Goal: Task Accomplishment & Management: Use online tool/utility

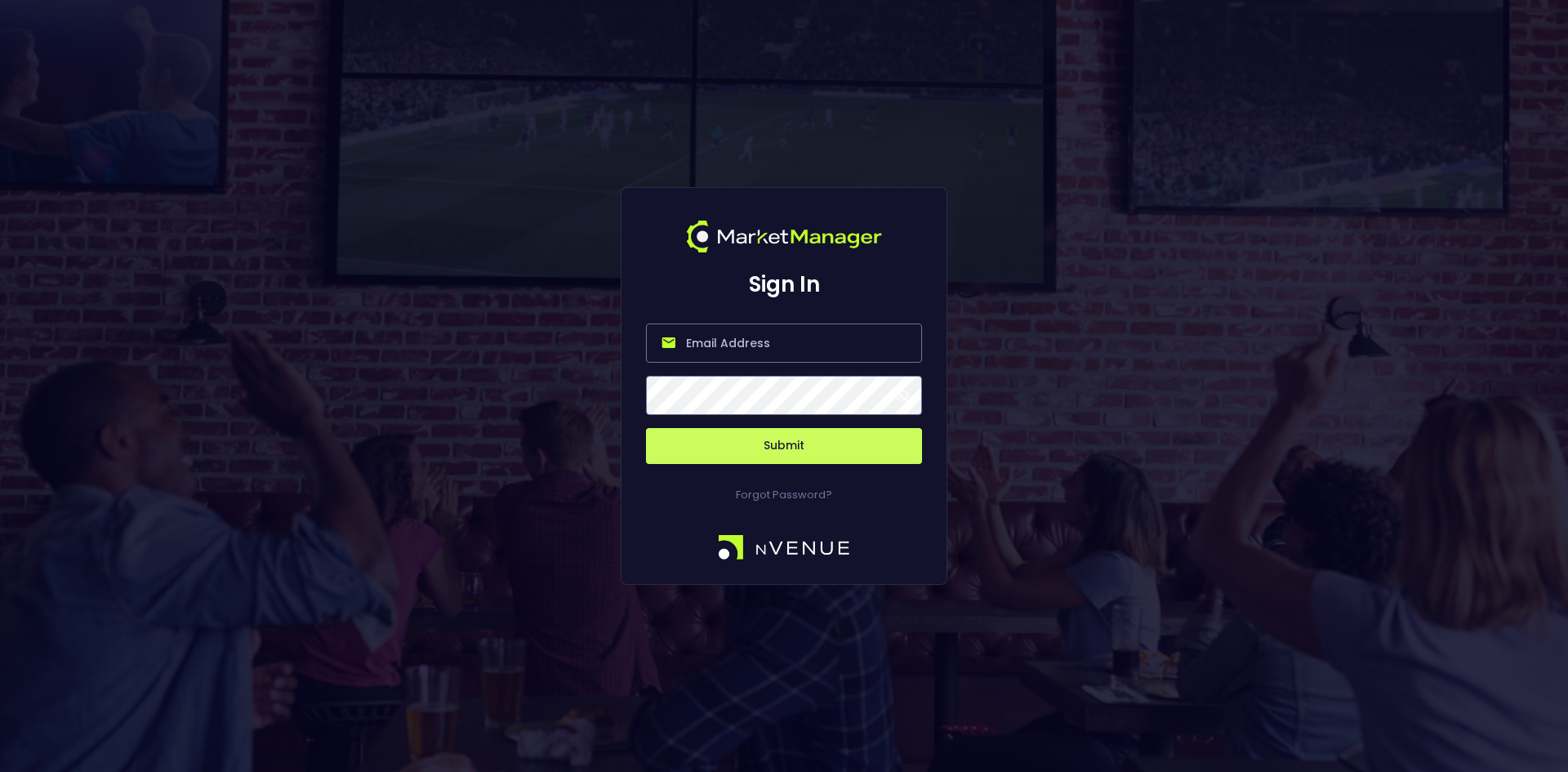
click at [712, 349] on input "email" at bounding box center [784, 343] width 276 height 39
paste input "[EMAIL_ADDRESS][DOMAIN_NAME]"
type input "[EMAIL_ADDRESS][DOMAIN_NAME]"
click at [646, 428] on button "Submit" at bounding box center [784, 446] width 276 height 36
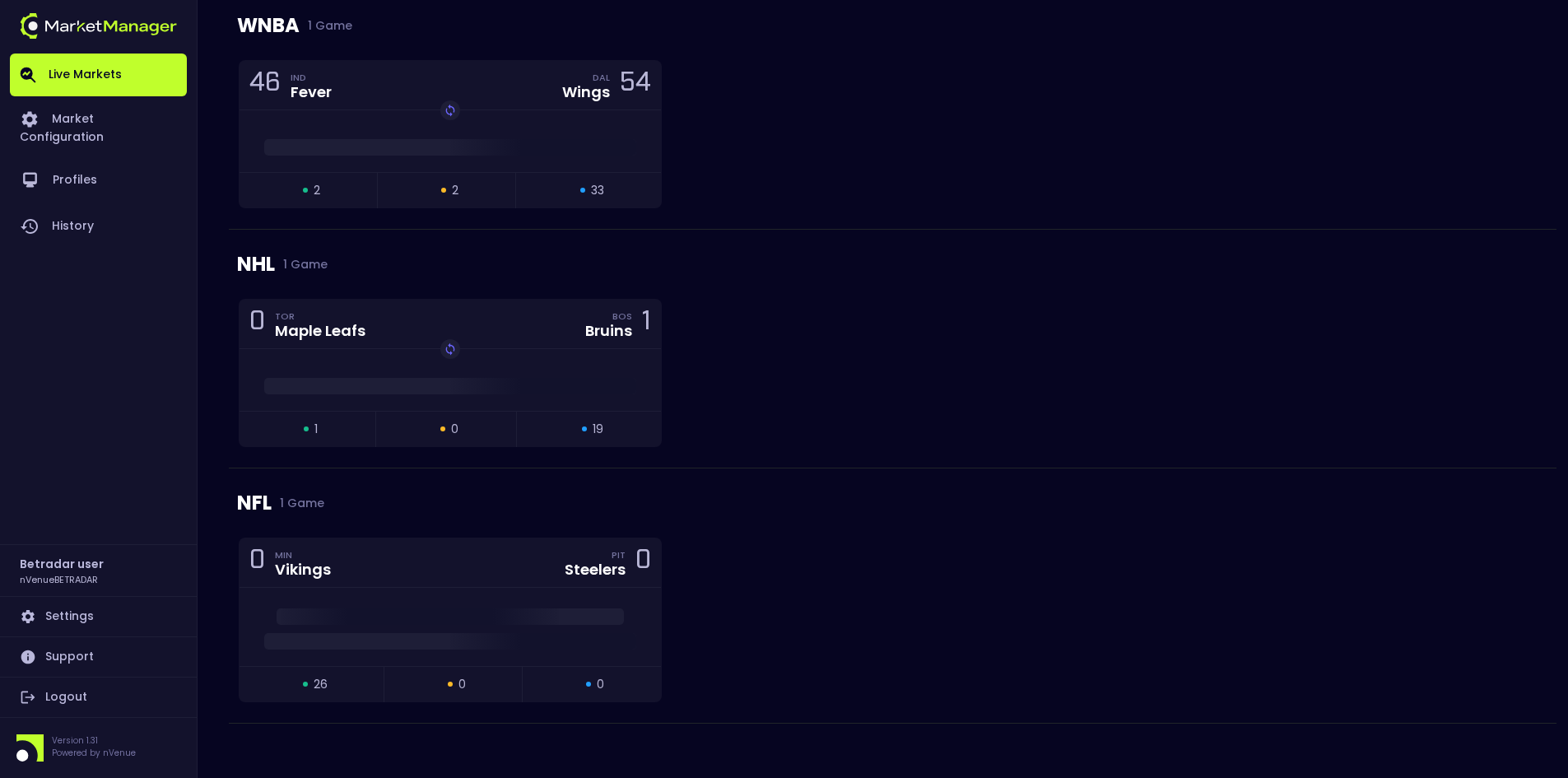
scroll to position [260, 0]
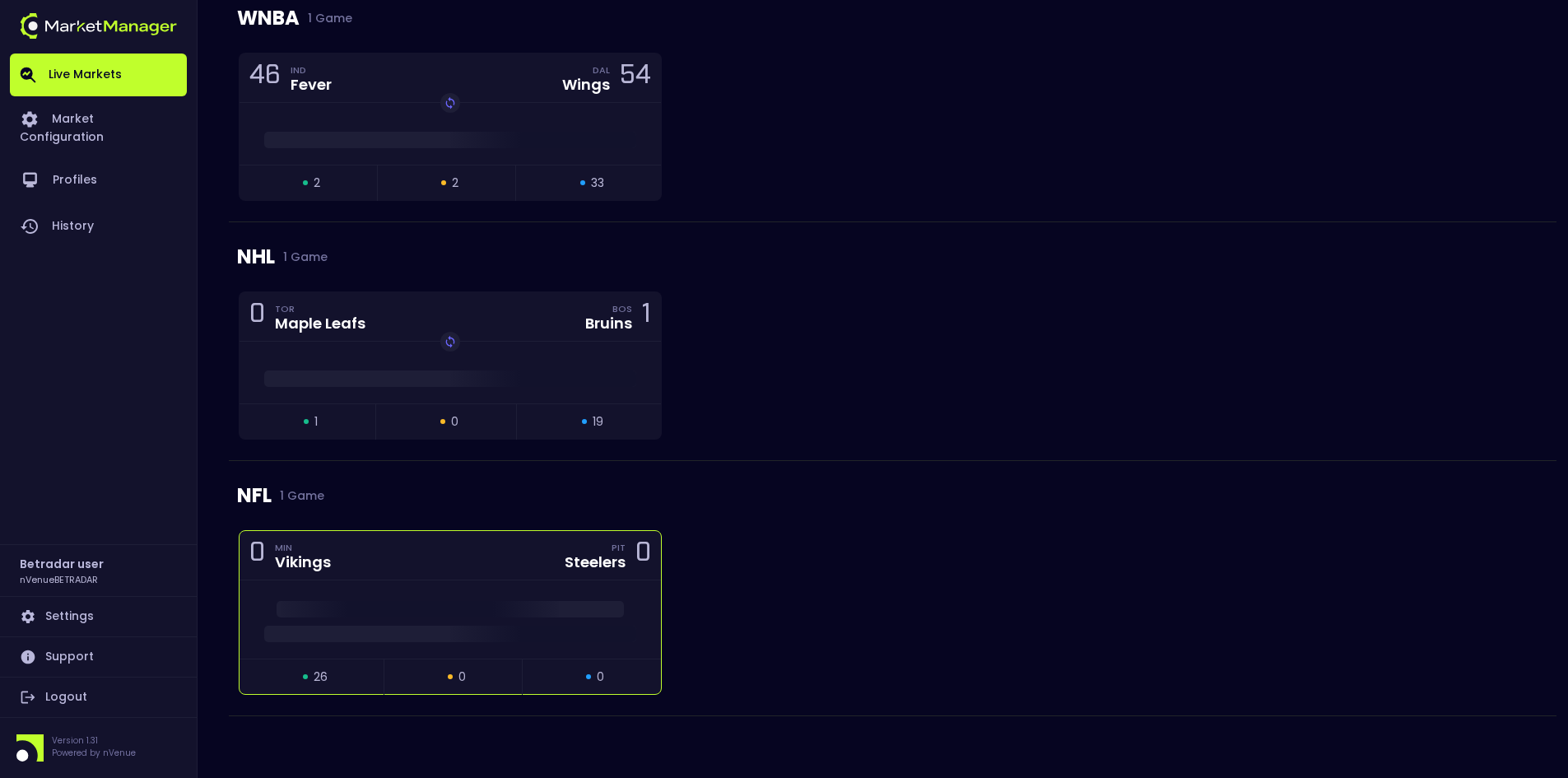
click at [514, 582] on div at bounding box center [450, 619] width 422 height 78
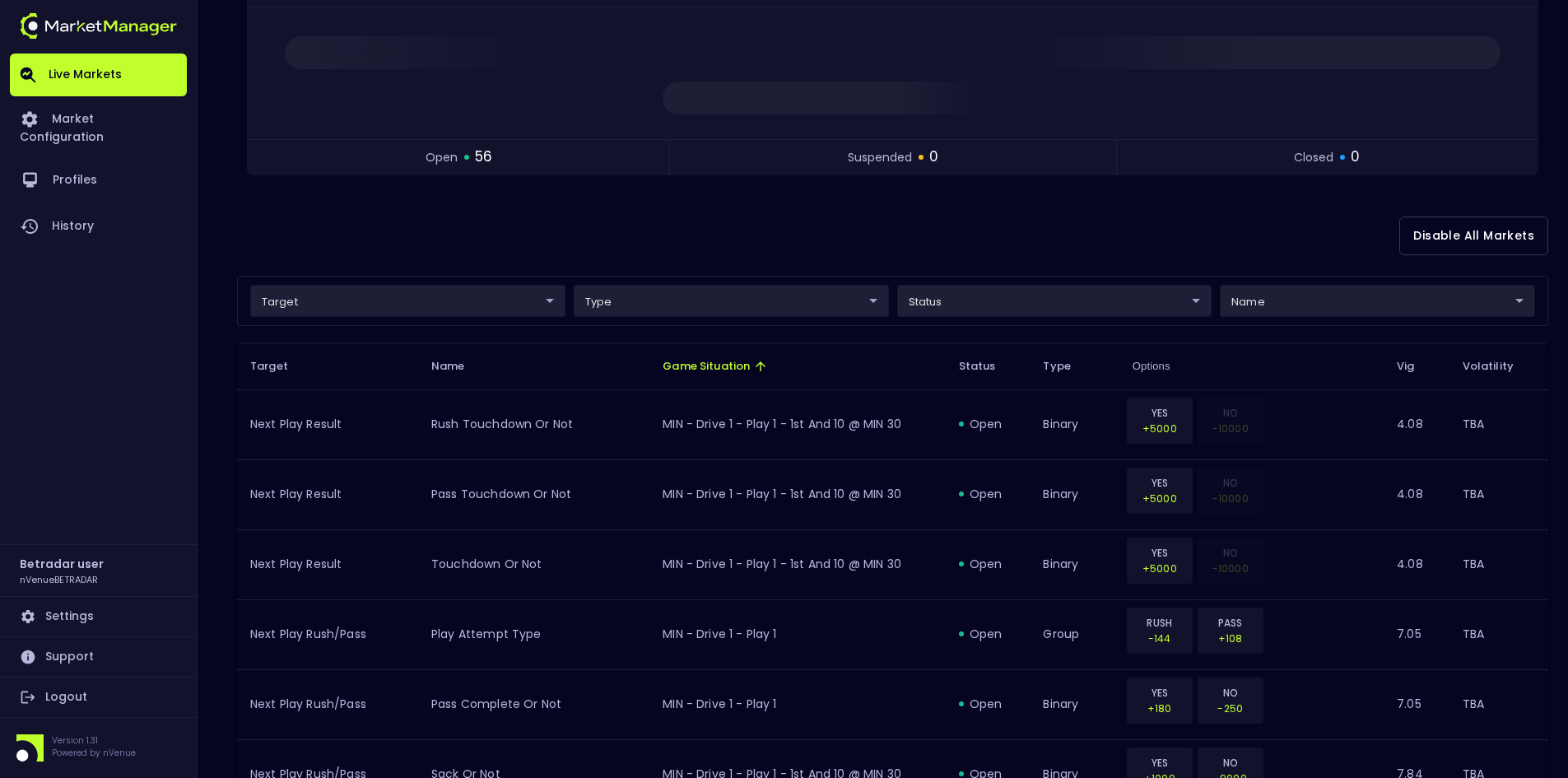
scroll to position [247, 0]
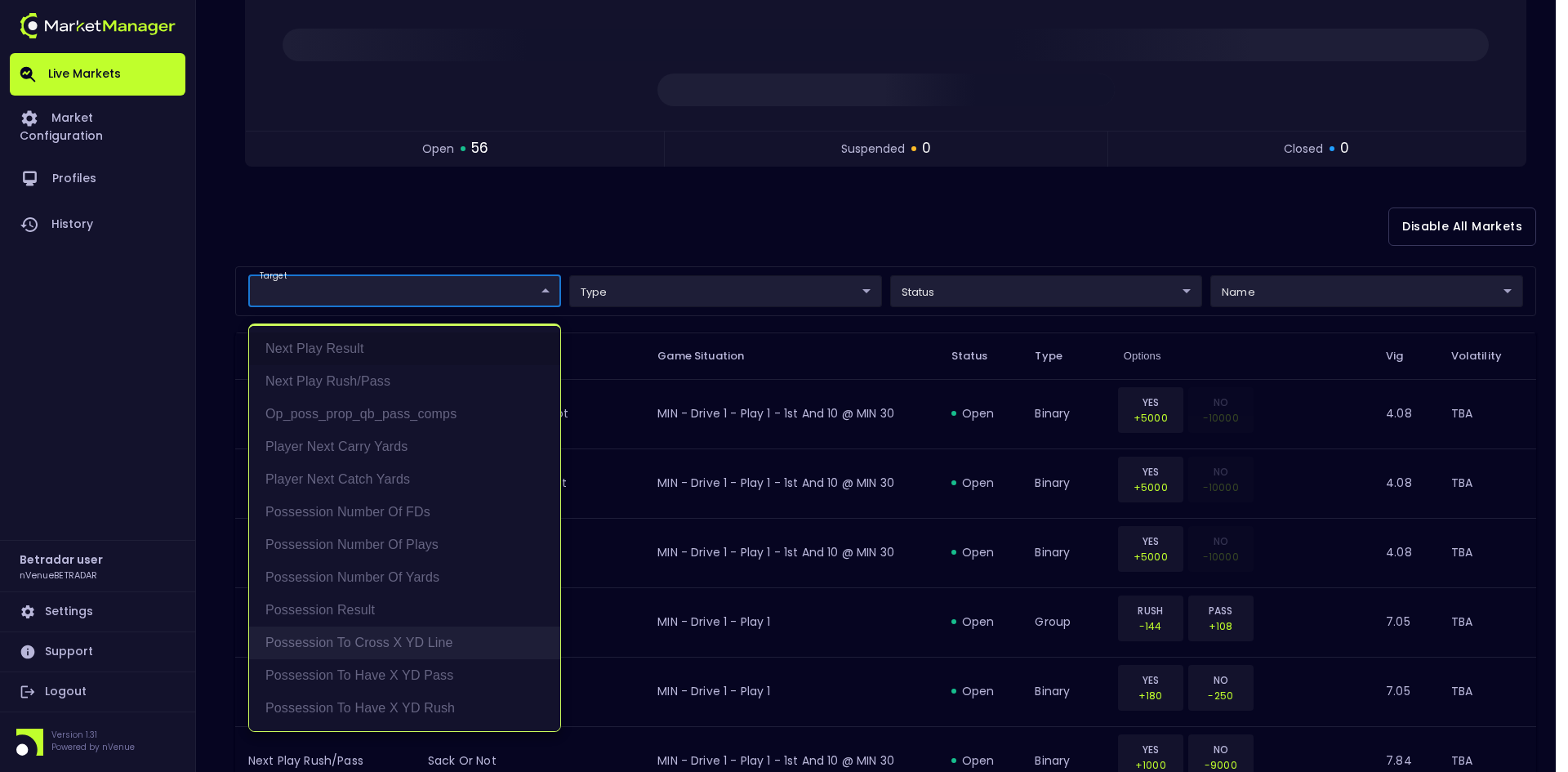
click at [366, 635] on li "Possession to Cross X YD Line" at bounding box center [404, 642] width 311 height 32
type input "Possession to Cross X YD Line"
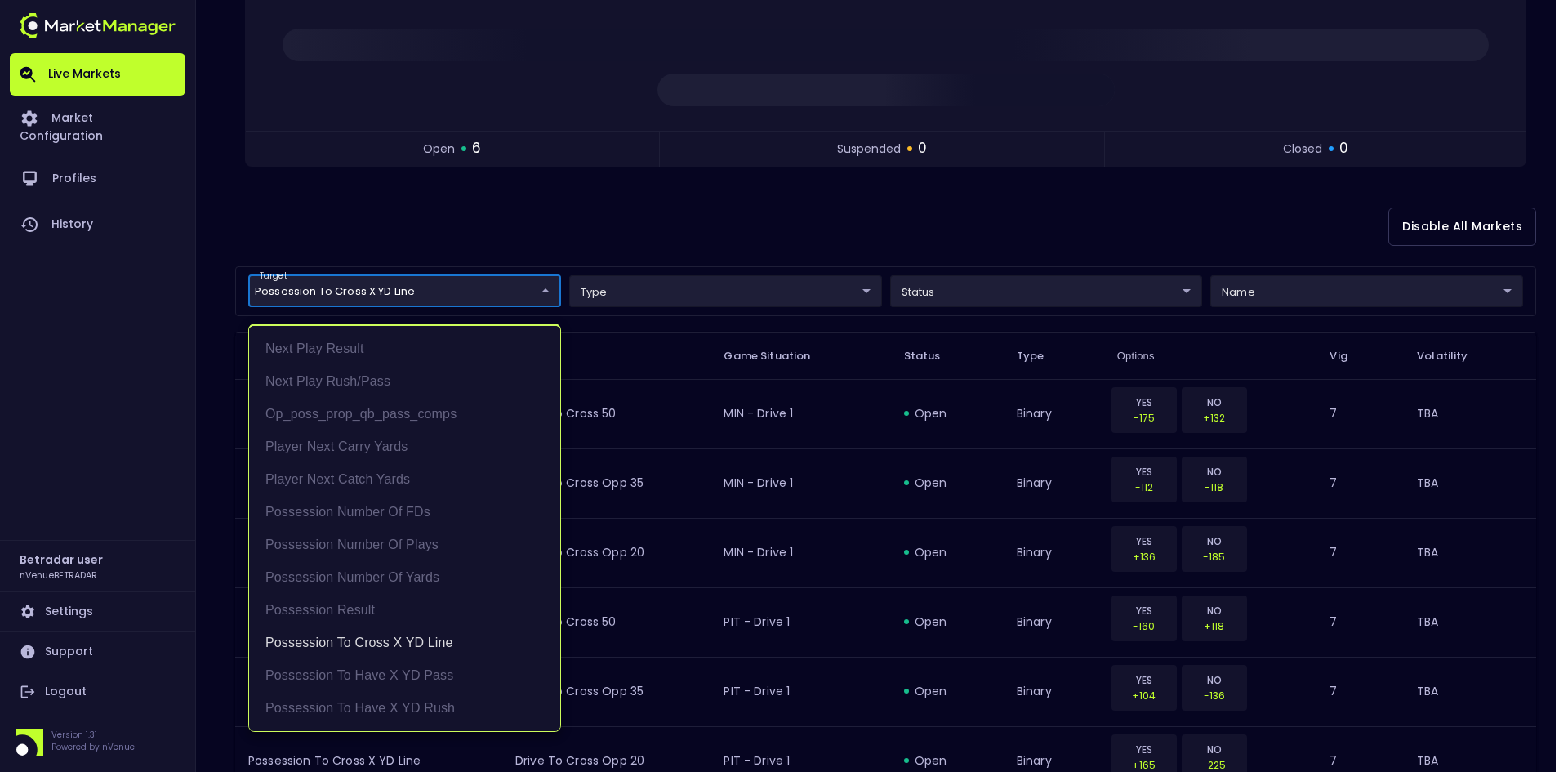
click at [747, 236] on div at bounding box center [784, 386] width 1568 height 772
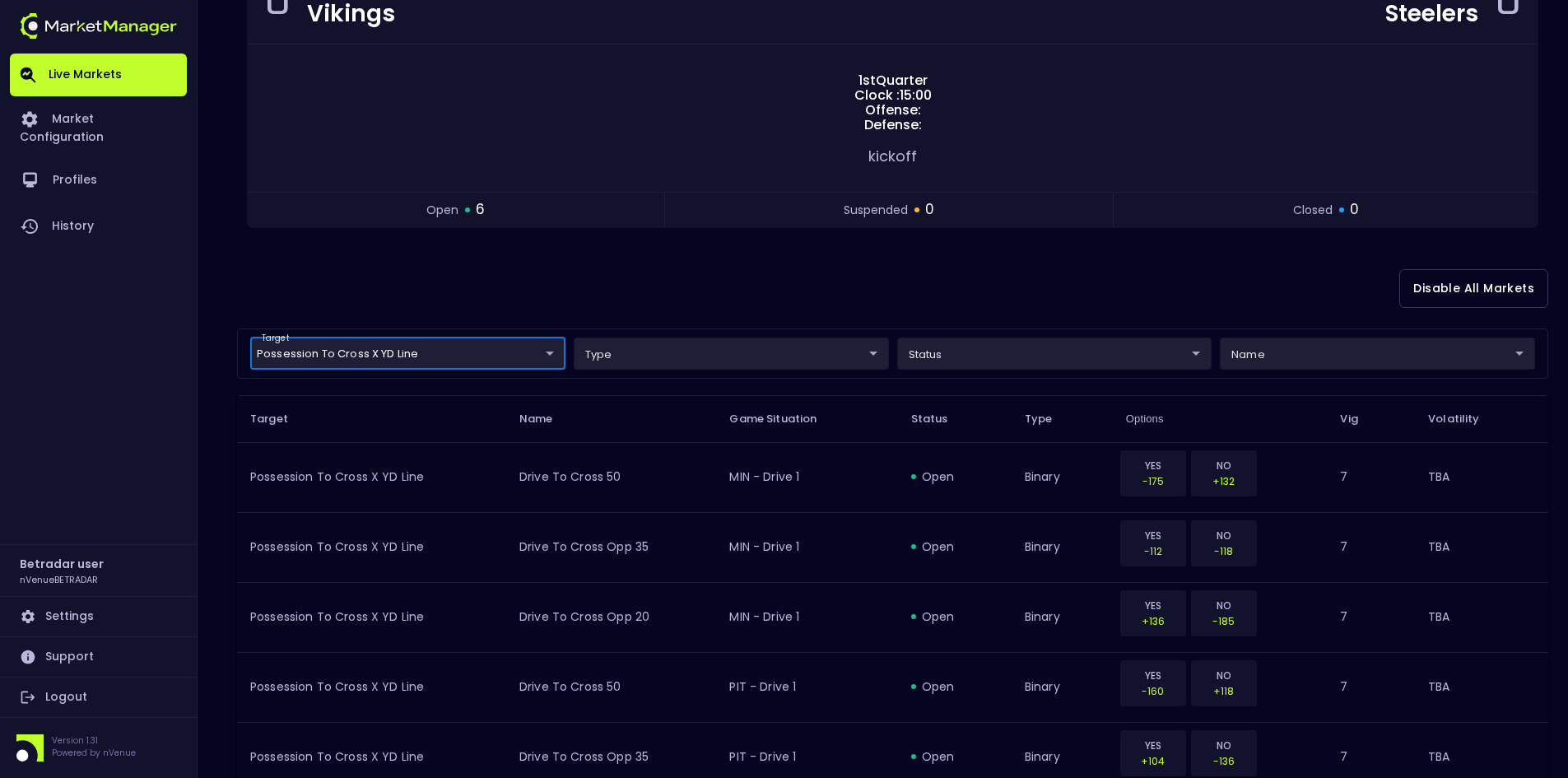
scroll to position [0, 0]
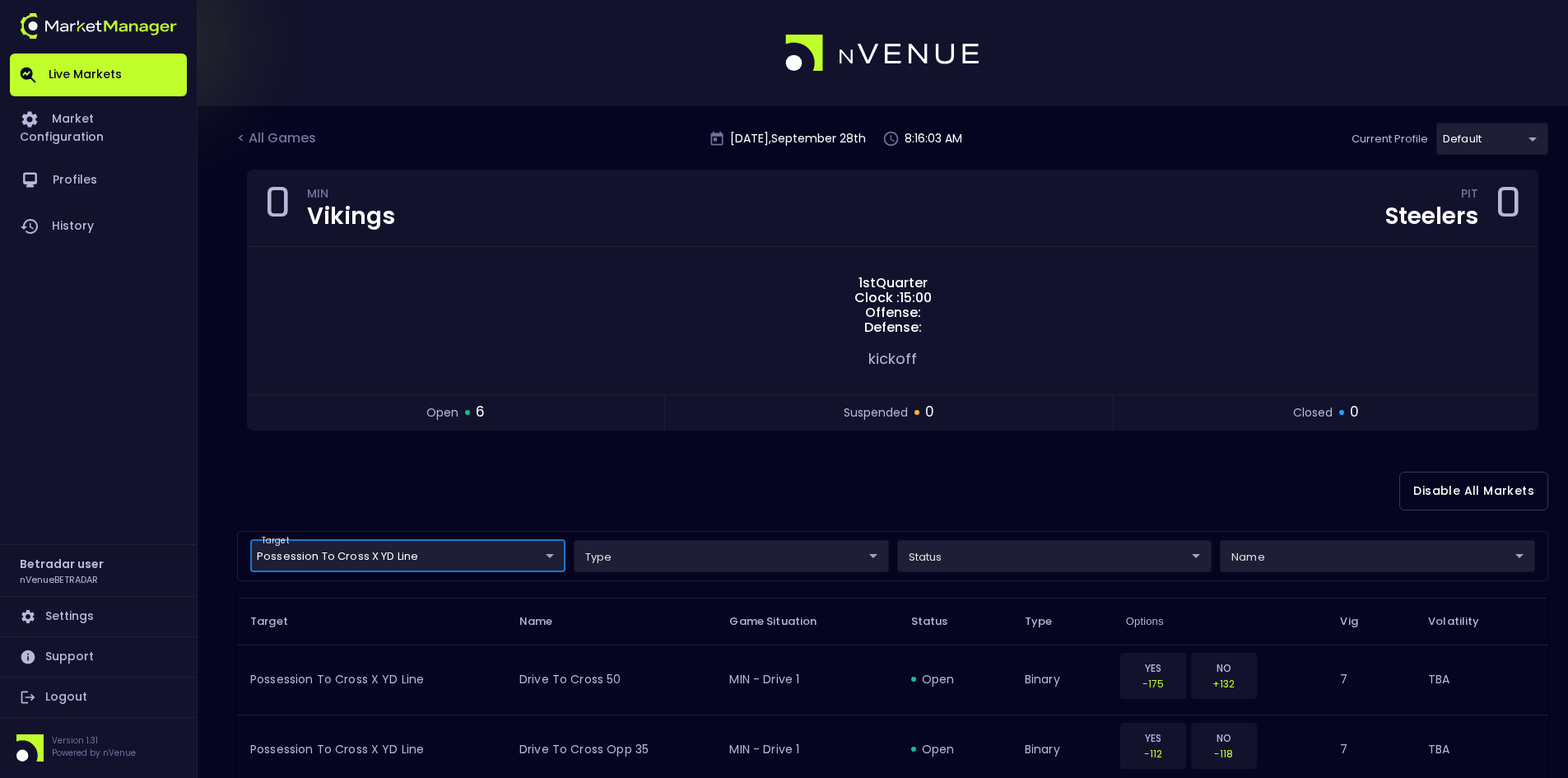
click at [621, 482] on div "Disable All Markets" at bounding box center [892, 490] width 1311 height 80
click at [768, 506] on div "Disable All Markets" at bounding box center [892, 490] width 1311 height 80
click at [1002, 466] on div "Disable All Markets" at bounding box center [892, 490] width 1311 height 80
click at [520, 136] on div "< All Games [DATE] 8:30:59 AM Current Profile default 2aa9daef-f03c-4b05-aaf3-b…" at bounding box center [892, 146] width 1311 height 47
click at [1003, 491] on div "Disable All Markets" at bounding box center [892, 490] width 1311 height 80
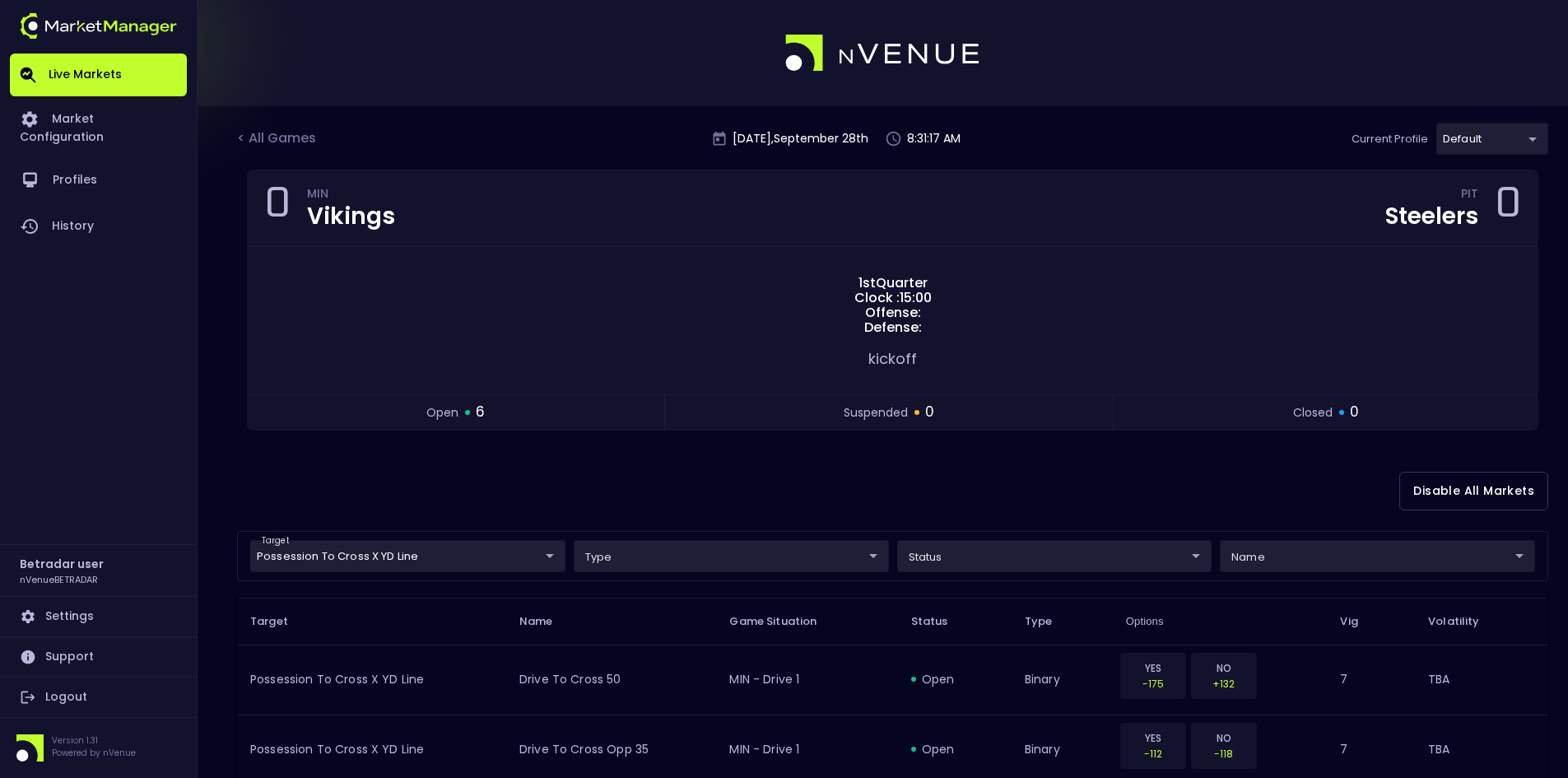
click at [736, 473] on div "Disable All Markets" at bounding box center [892, 490] width 1311 height 80
click at [839, 481] on div "Disable All Markets" at bounding box center [892, 490] width 1311 height 80
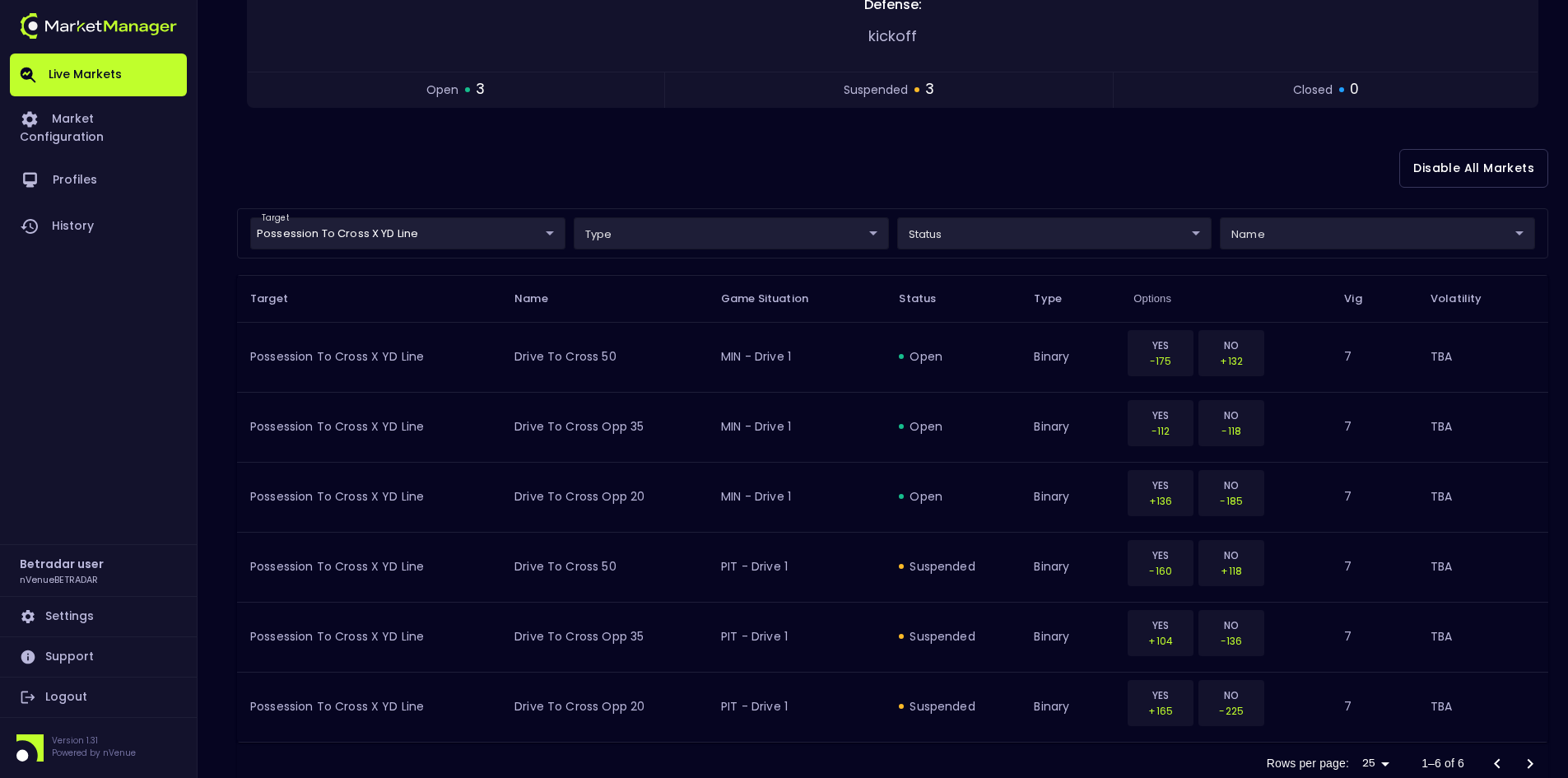
scroll to position [329, 0]
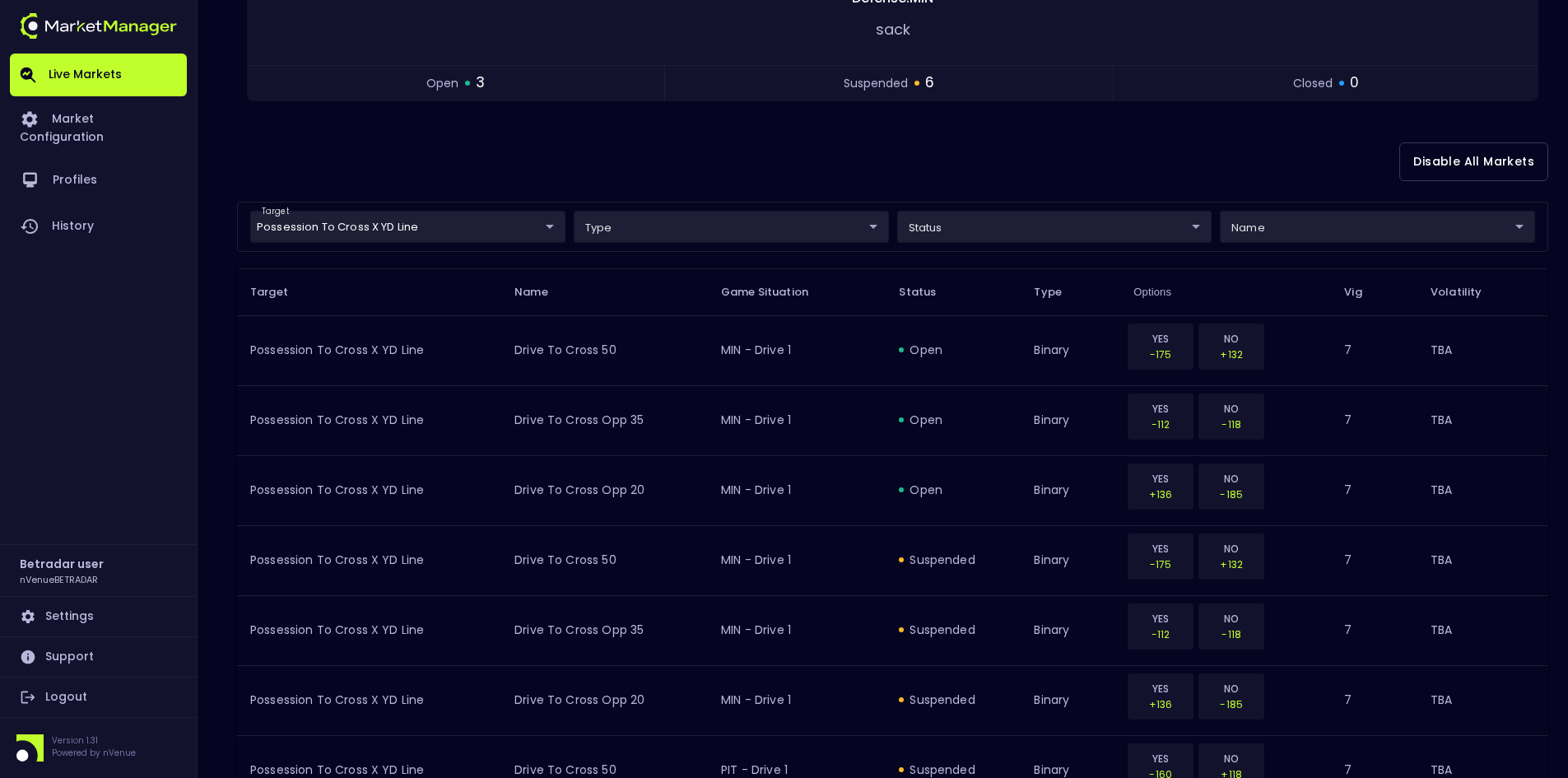
click at [811, 150] on div "Disable All Markets" at bounding box center [892, 161] width 1311 height 80
click at [836, 143] on div "Disable All Markets" at bounding box center [892, 161] width 1311 height 80
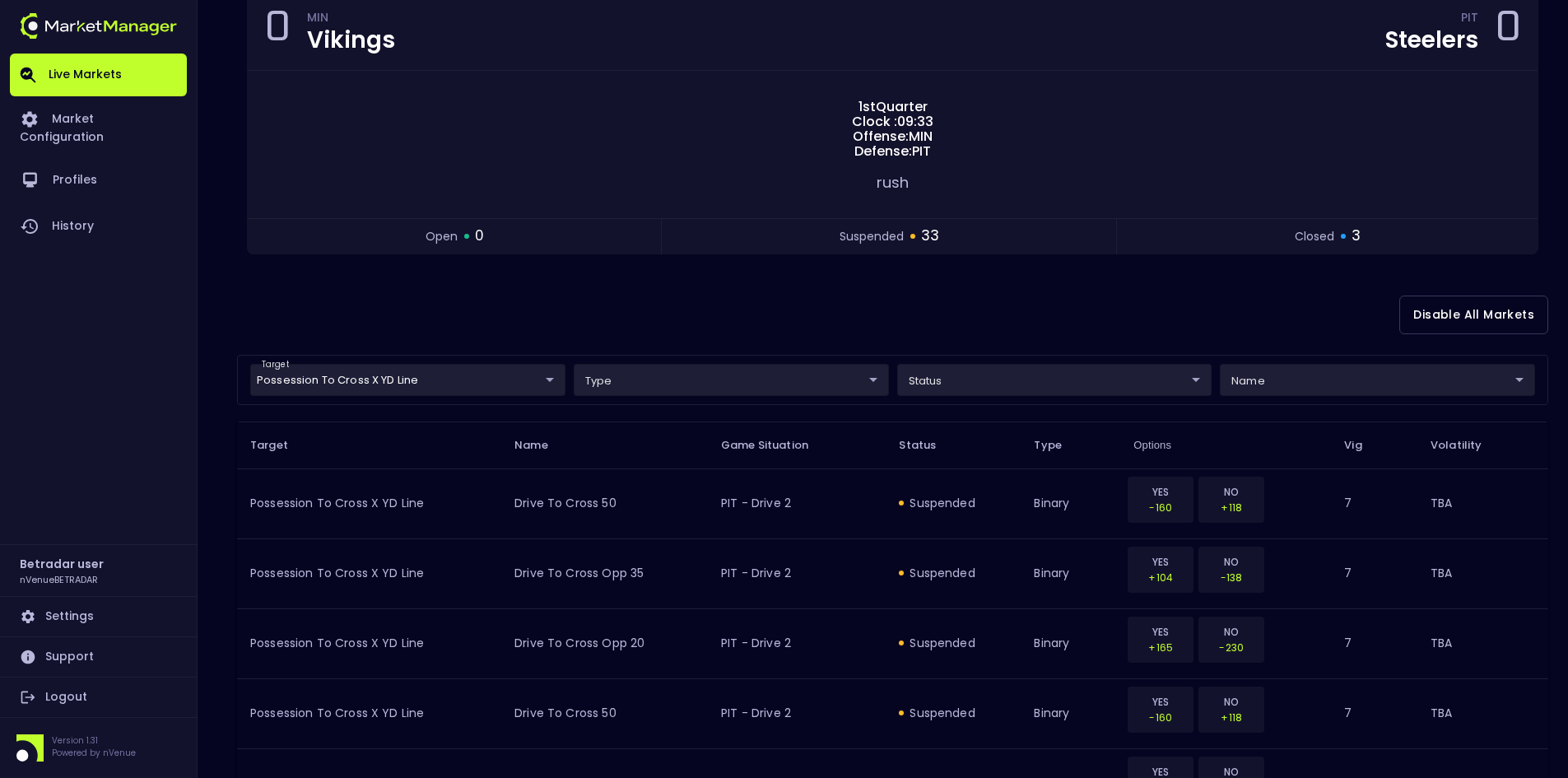
scroll to position [165, 0]
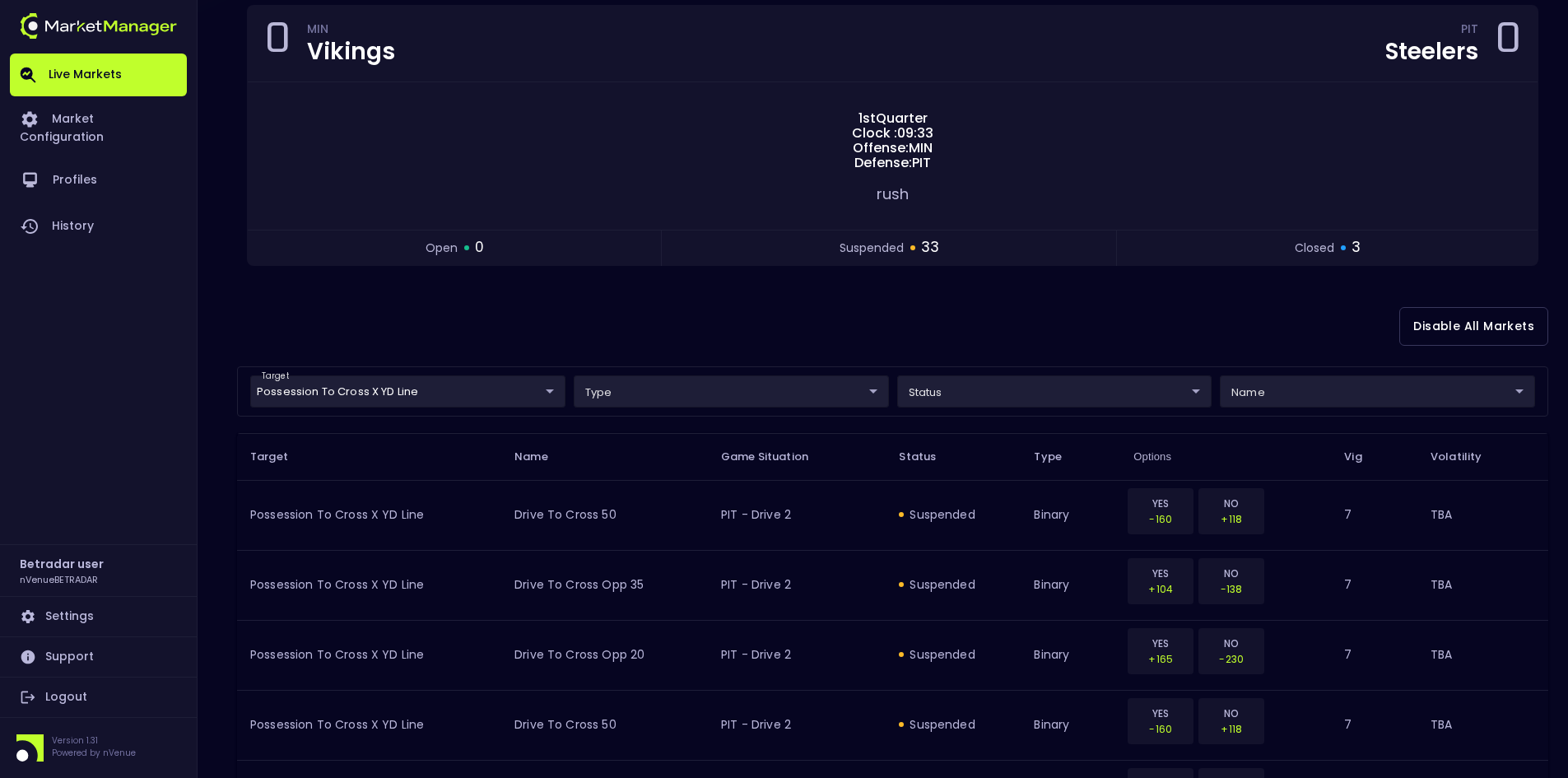
click at [966, 305] on div "Disable All Markets" at bounding box center [892, 326] width 1311 height 80
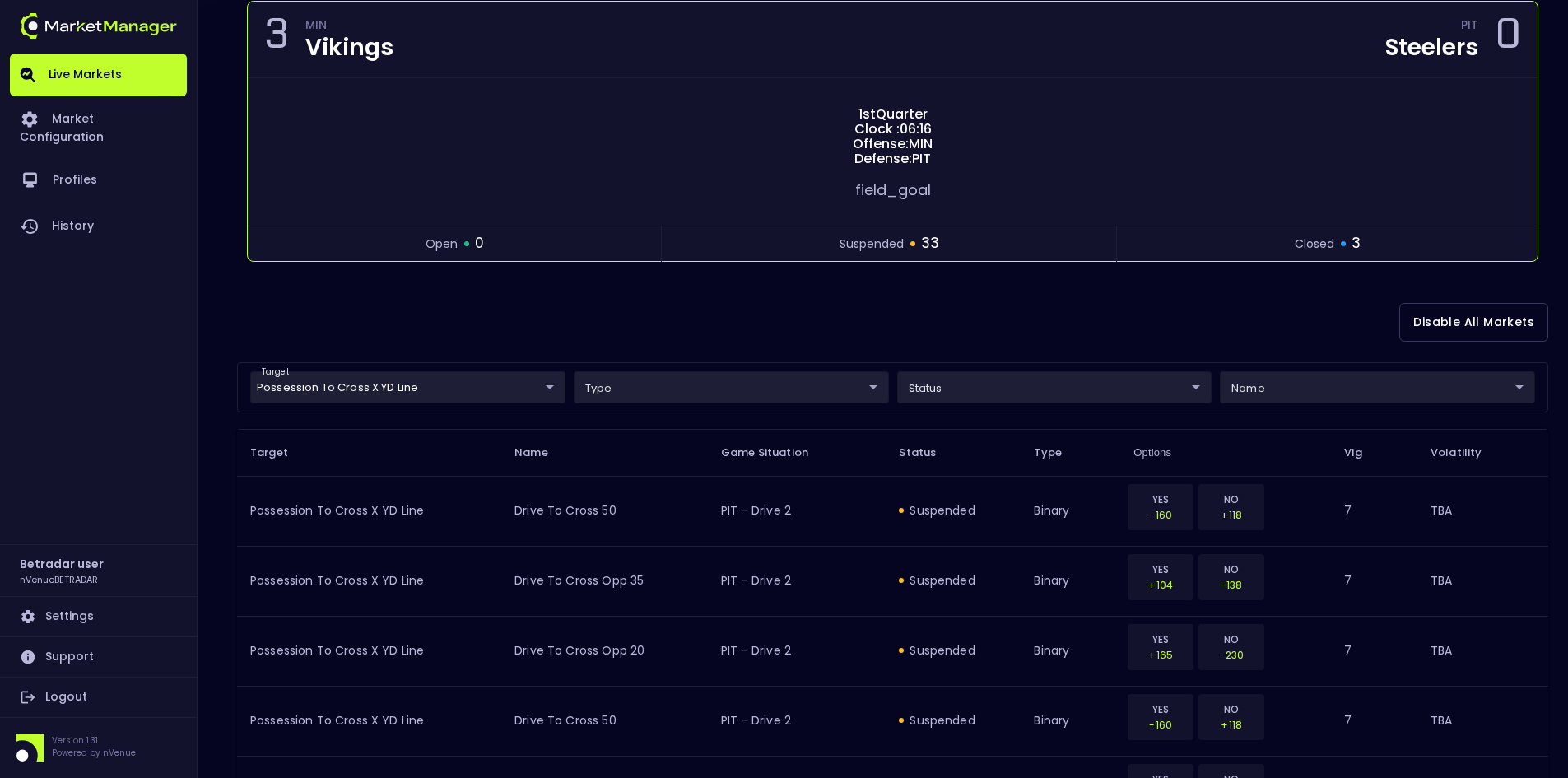
scroll to position [0, 0]
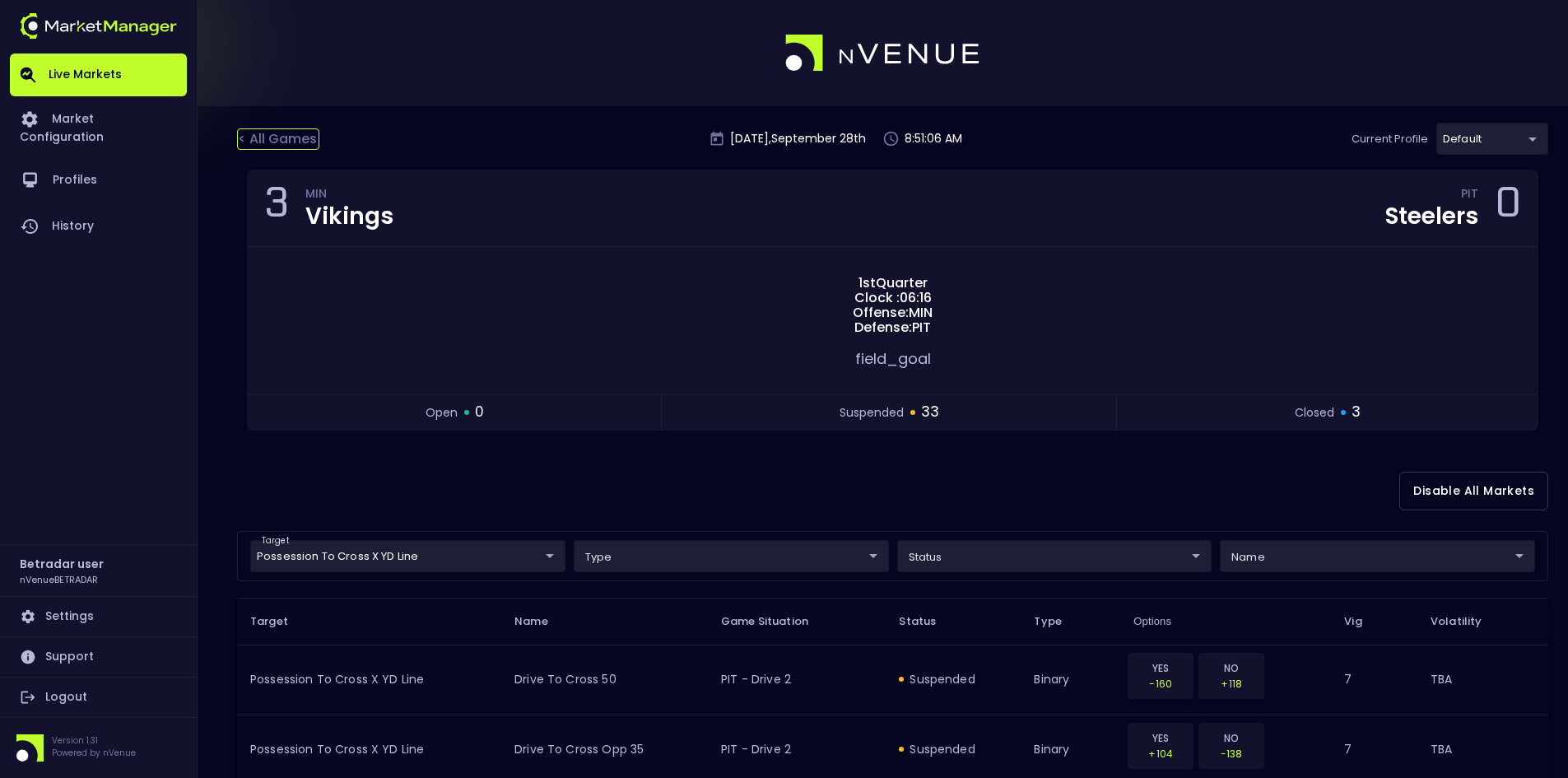
click at [304, 139] on div "< All Games" at bounding box center [278, 139] width 82 height 21
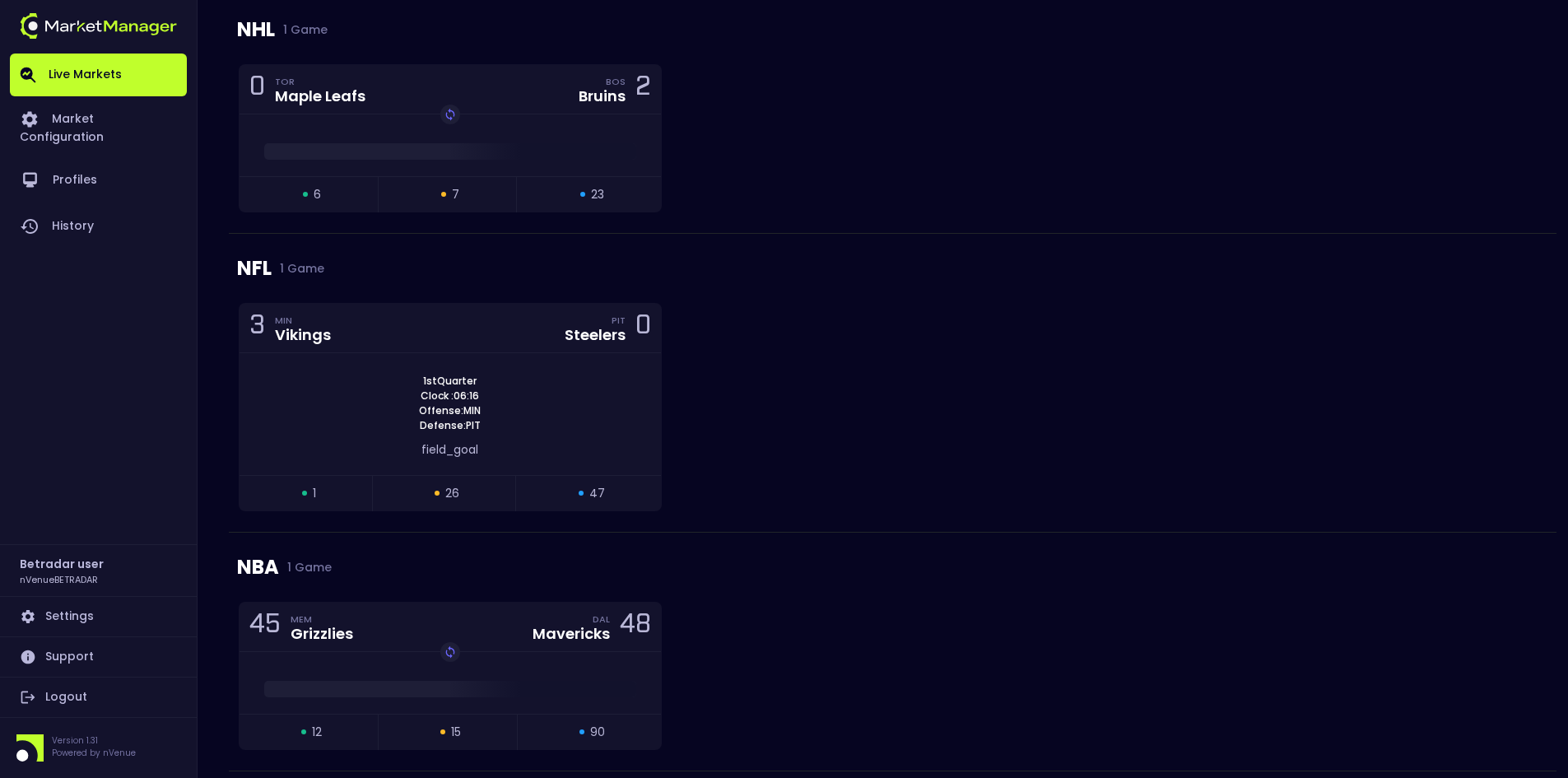
scroll to position [494, 0]
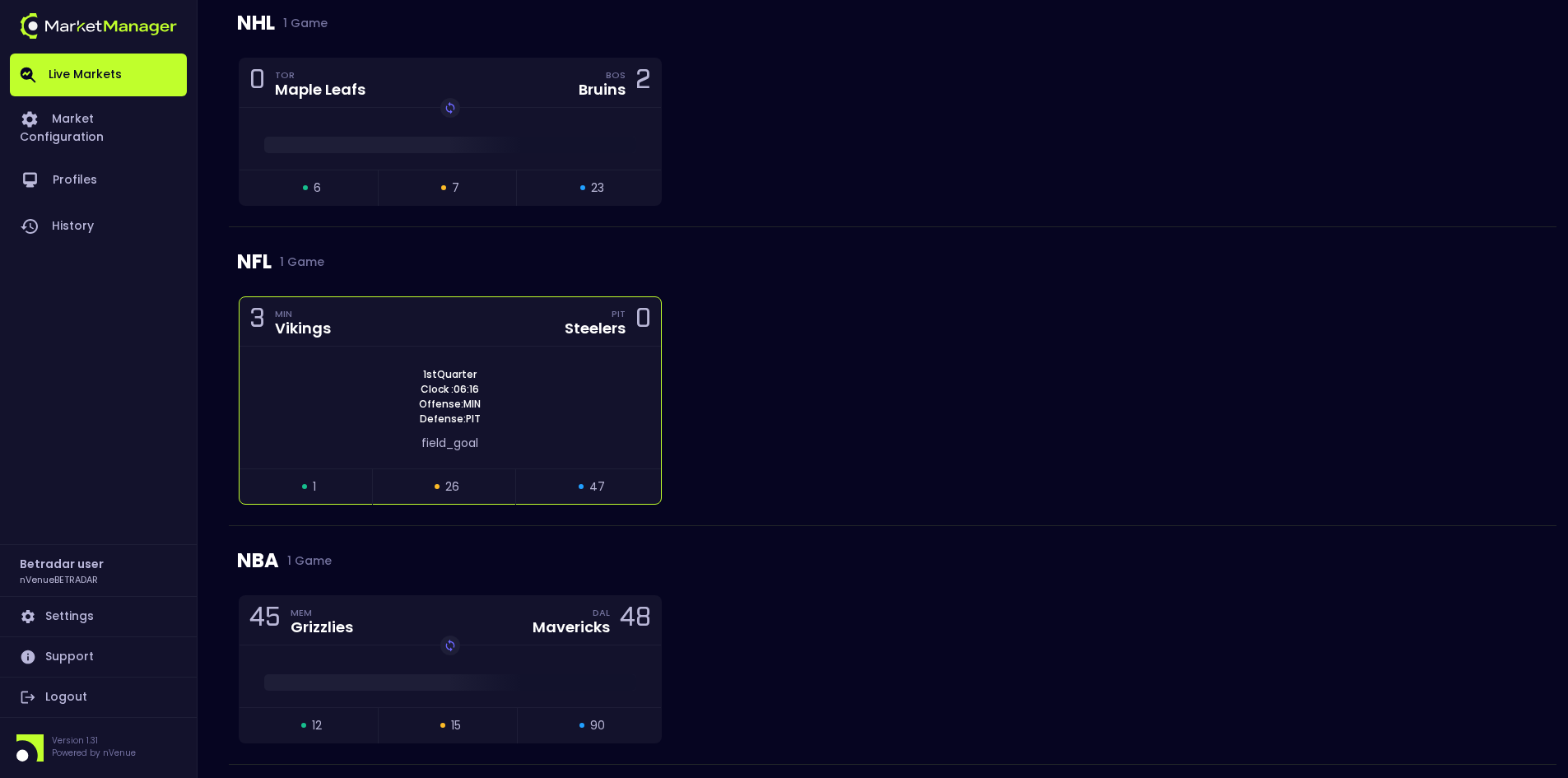
click at [531, 370] on div "1st Quarter Clock : 06:16 Offense: MIN Defense: PIT" at bounding box center [450, 396] width 422 height 59
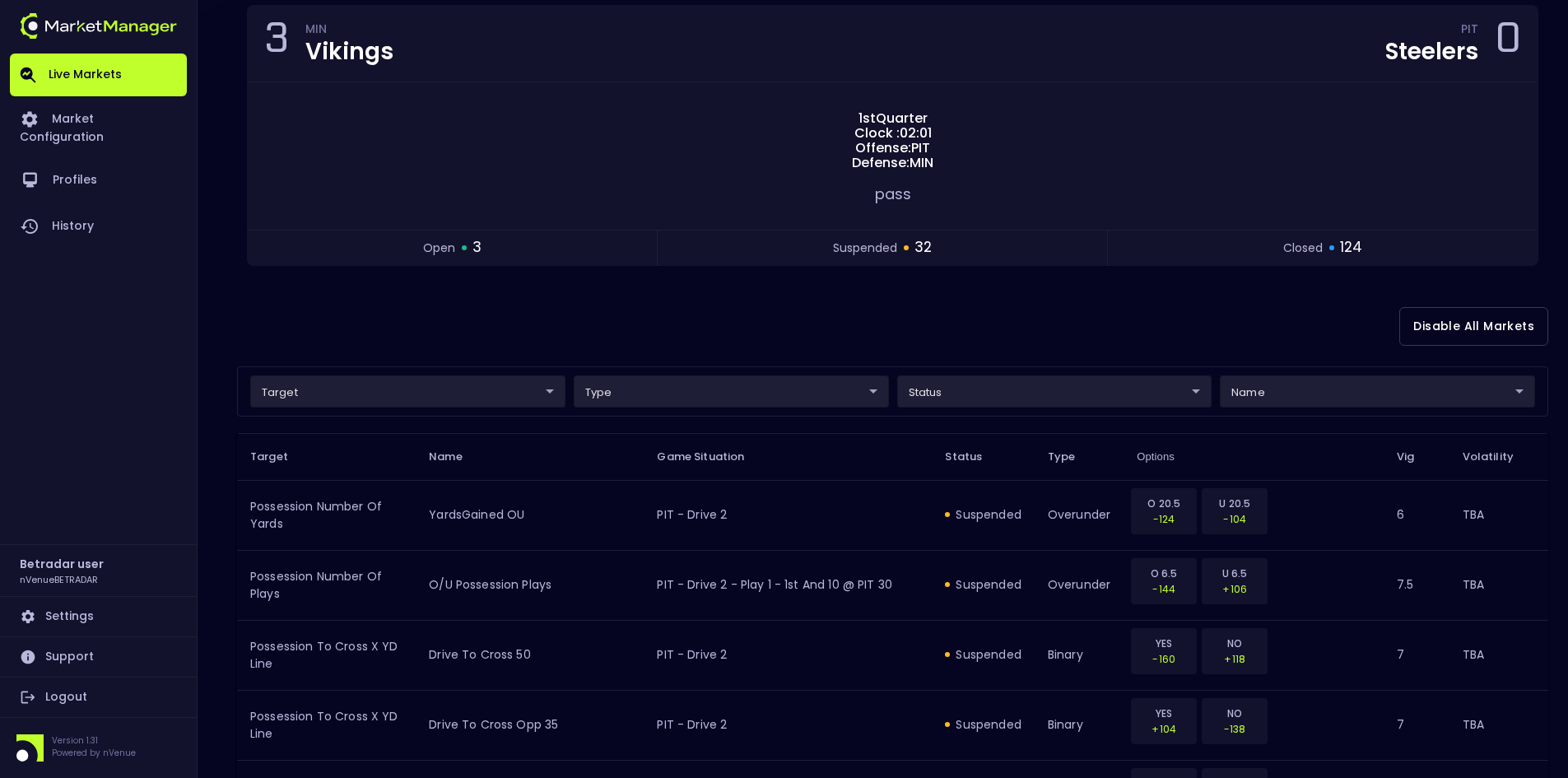
scroll to position [0, 0]
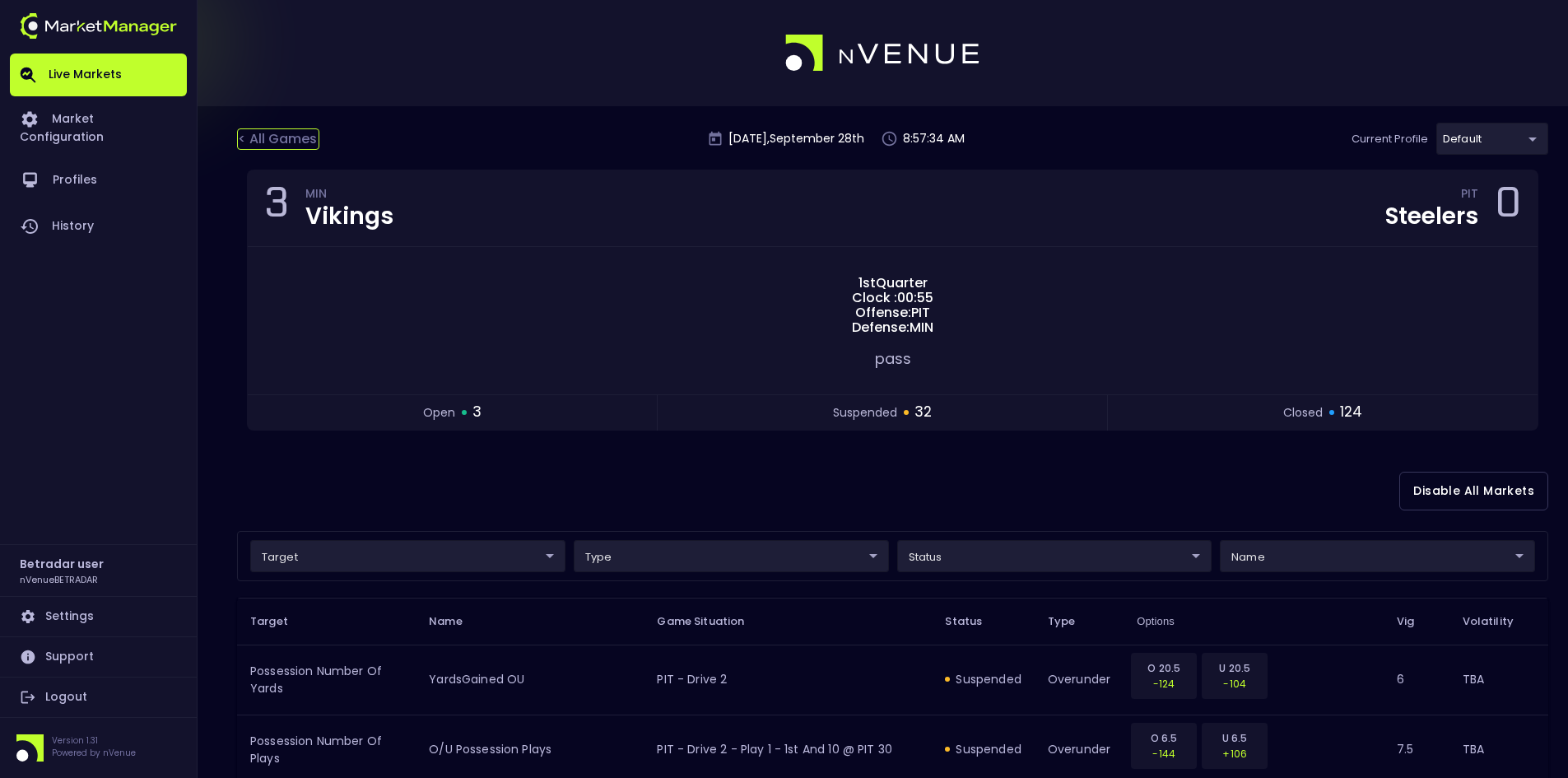
click at [268, 139] on div "< All Games" at bounding box center [278, 139] width 82 height 21
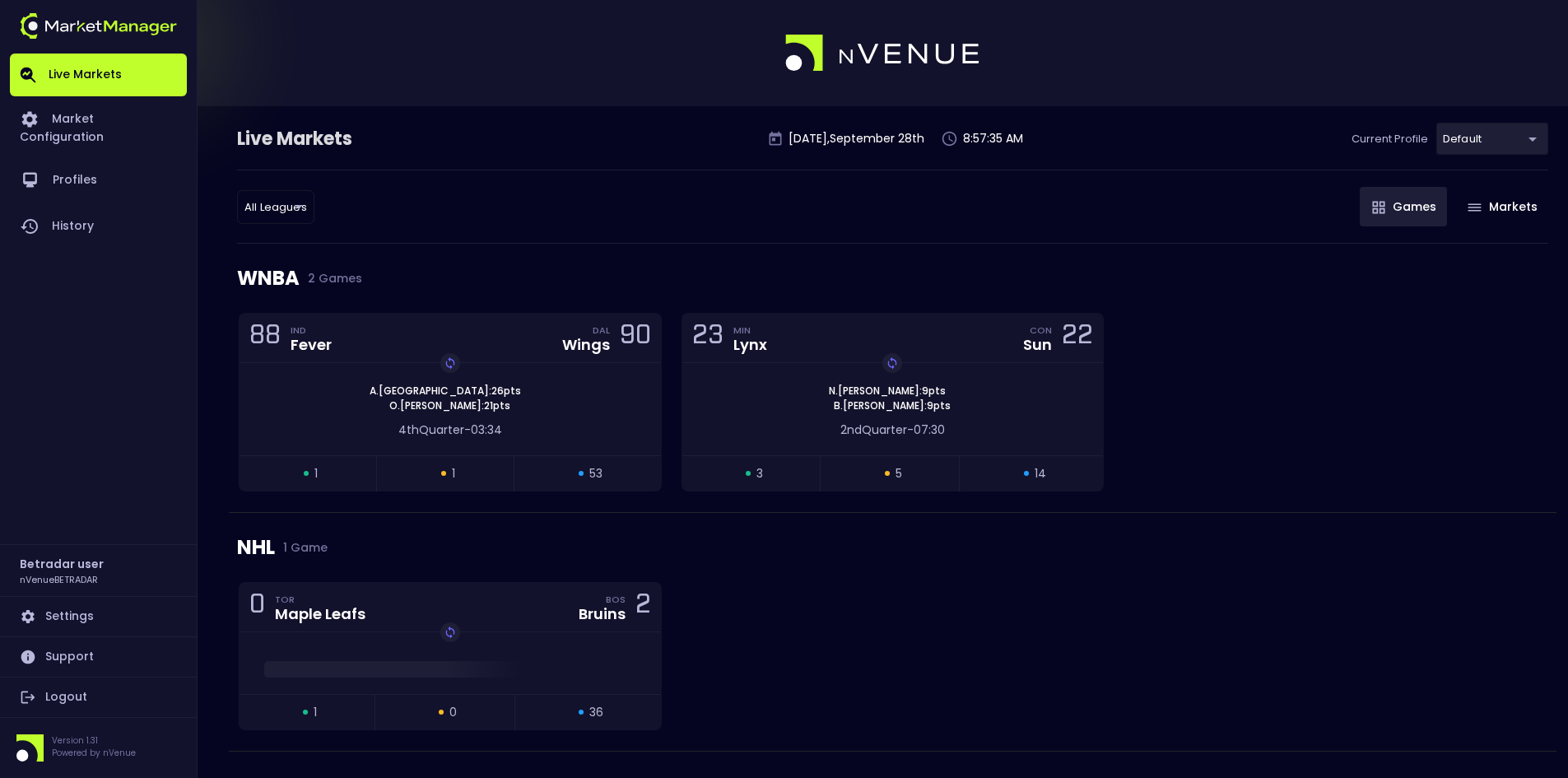
click at [1298, 327] on div "88 IND Fever DAL Wings 90 Replay Game A . [GEOGRAPHIC_DATA] : 26 pts [PERSON_NA…" at bounding box center [892, 412] width 1328 height 199
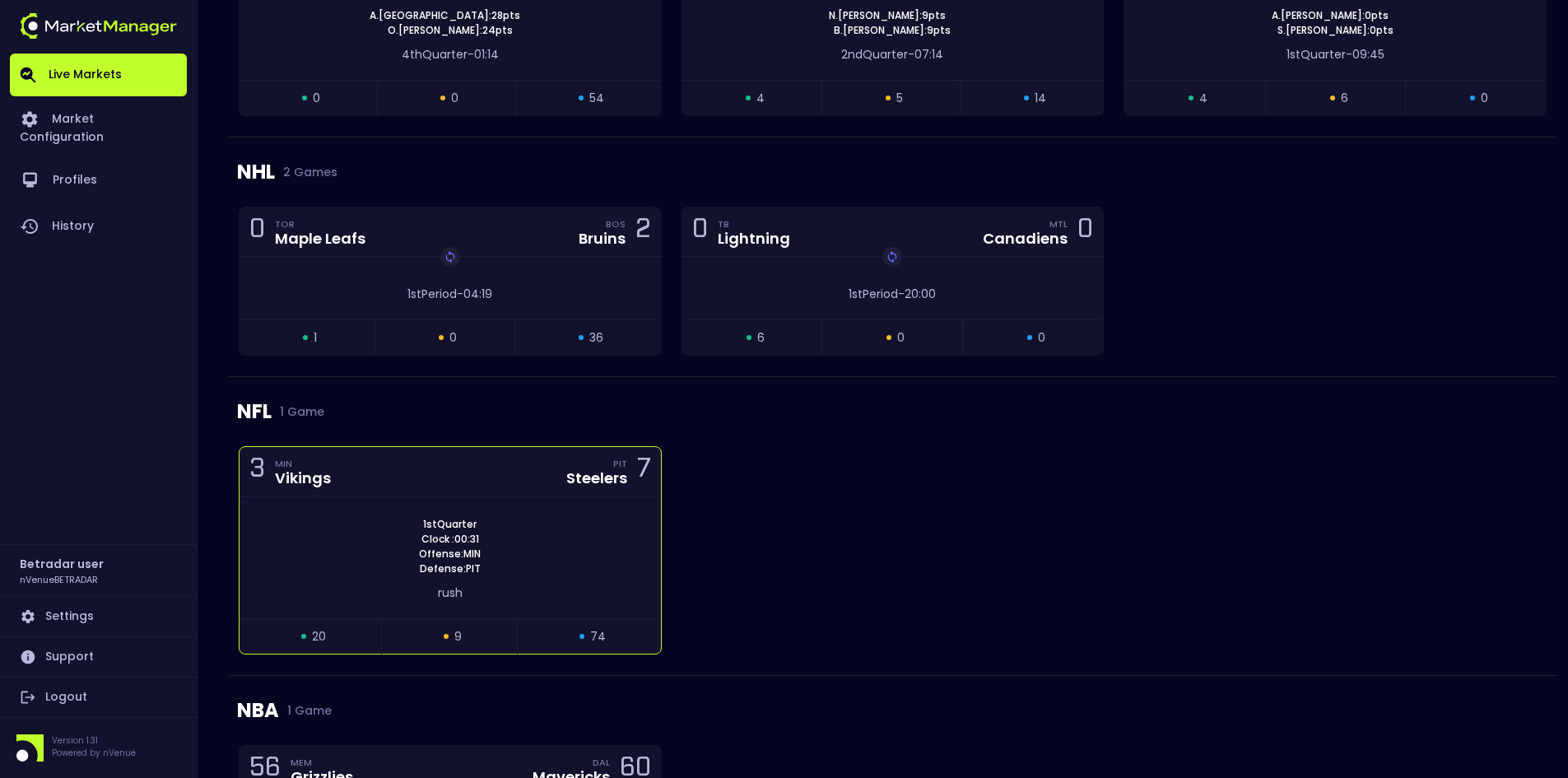
scroll to position [494, 0]
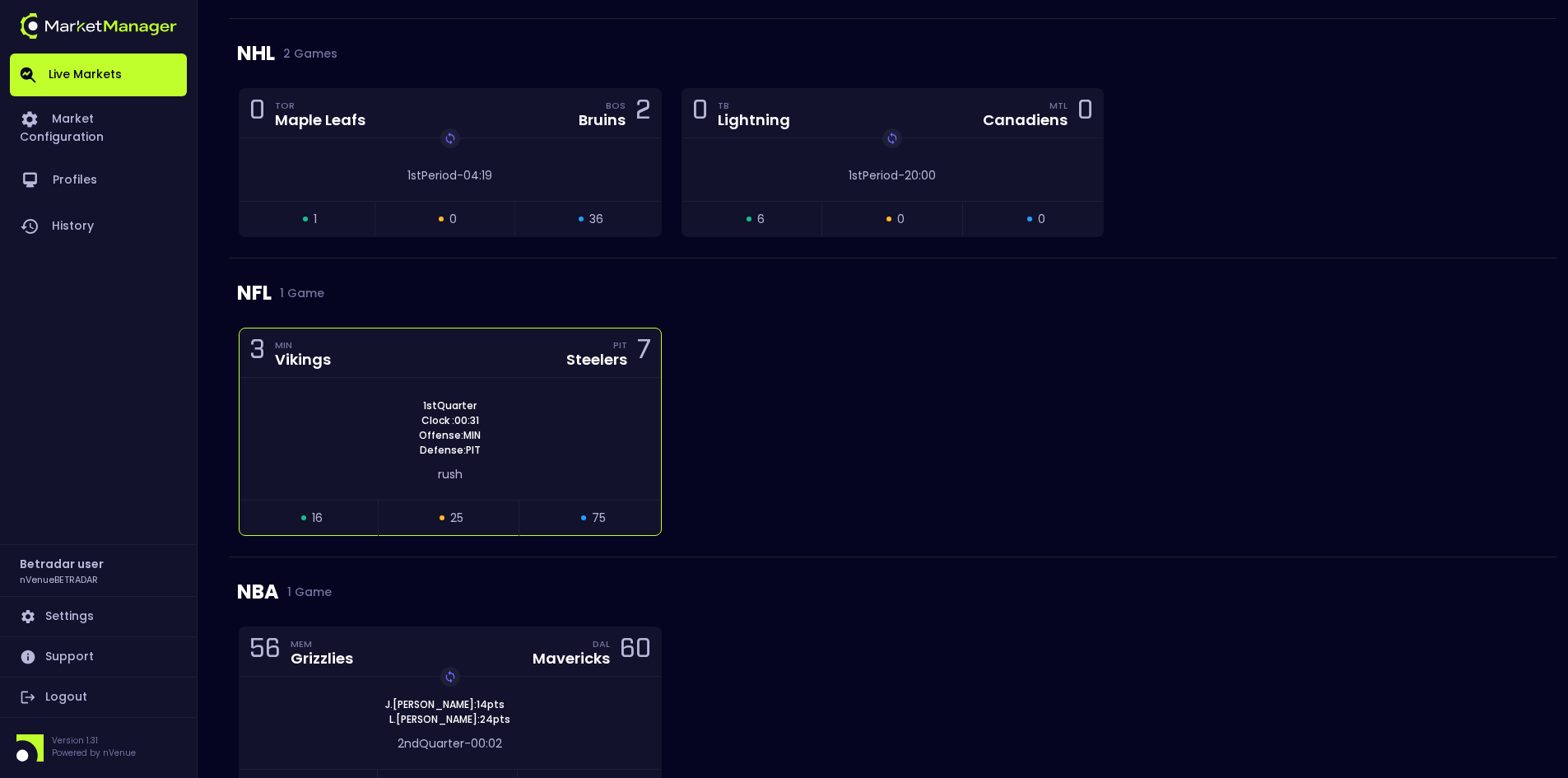
click at [303, 410] on div "1st Quarter Clock : 00:31 Offense: MIN Defense: PIT" at bounding box center [450, 428] width 422 height 59
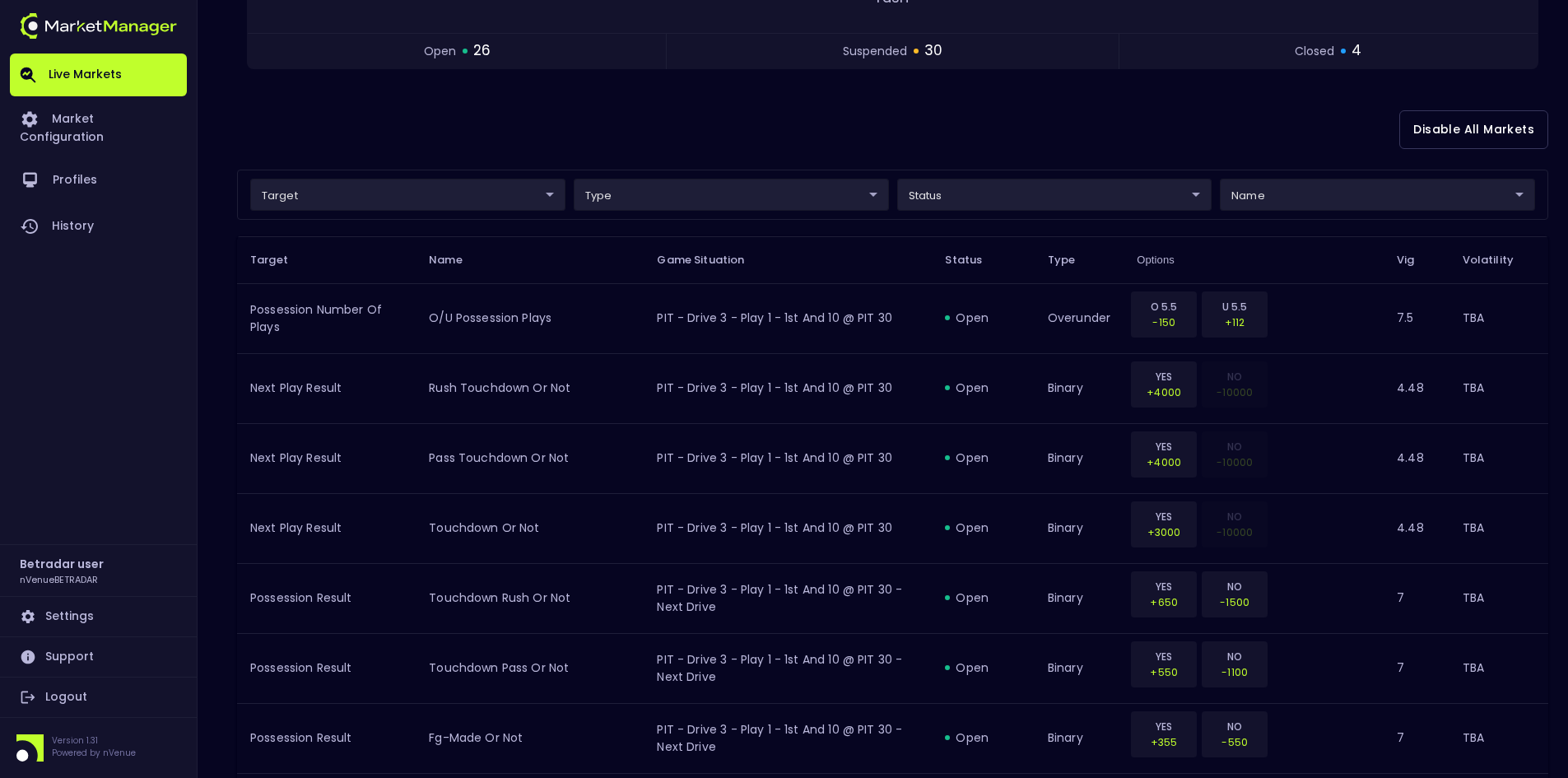
scroll to position [0, 0]
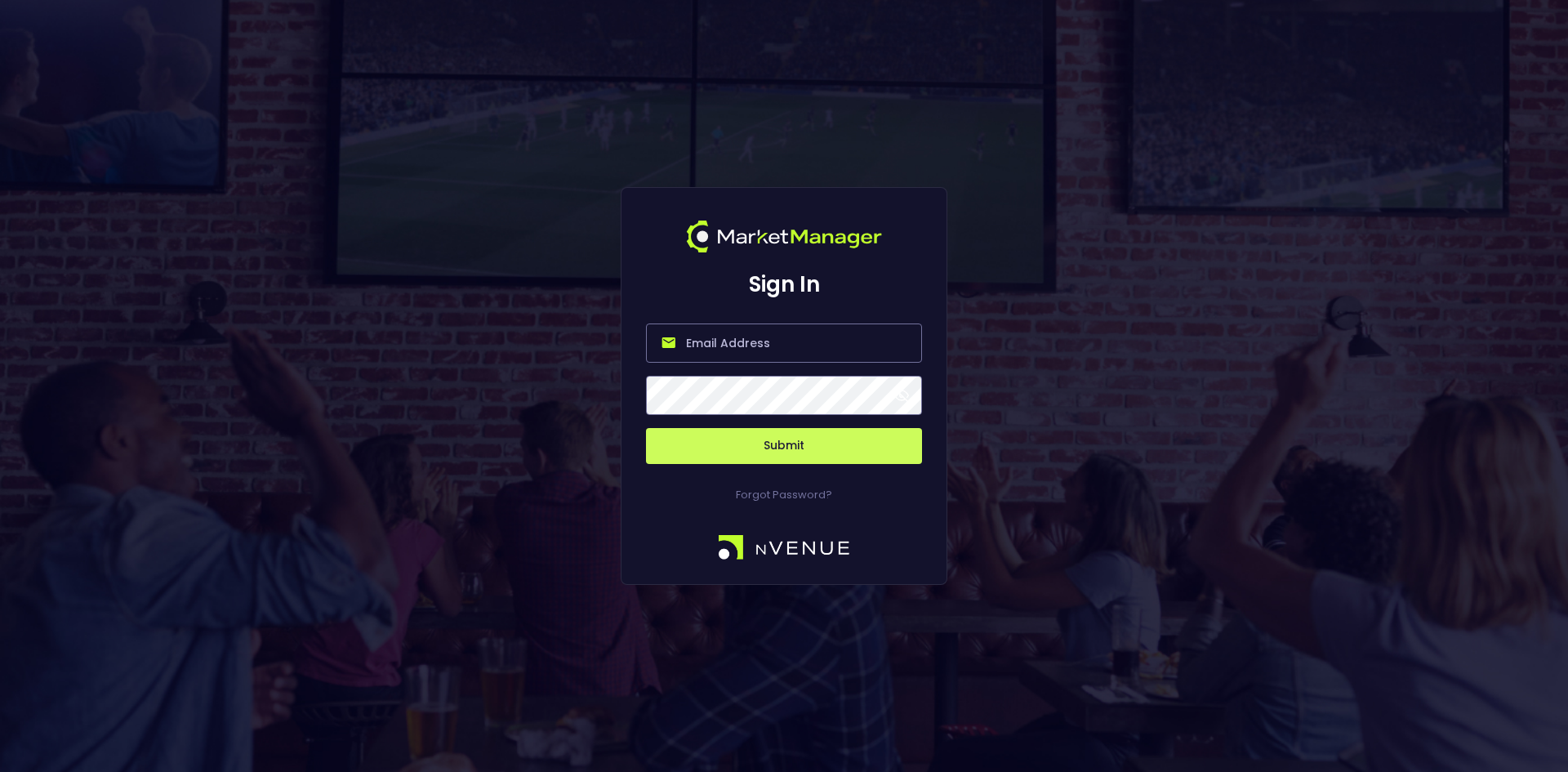
click at [779, 339] on input "email" at bounding box center [784, 343] width 276 height 39
click at [751, 332] on input "email" at bounding box center [784, 343] width 276 height 39
type input "s"
drag, startPoint x: 769, startPoint y: 344, endPoint x: 624, endPoint y: 343, distance: 145.0
click at [624, 343] on div "Sign In nven Submit Forgot Password?" at bounding box center [783, 386] width 326 height 399
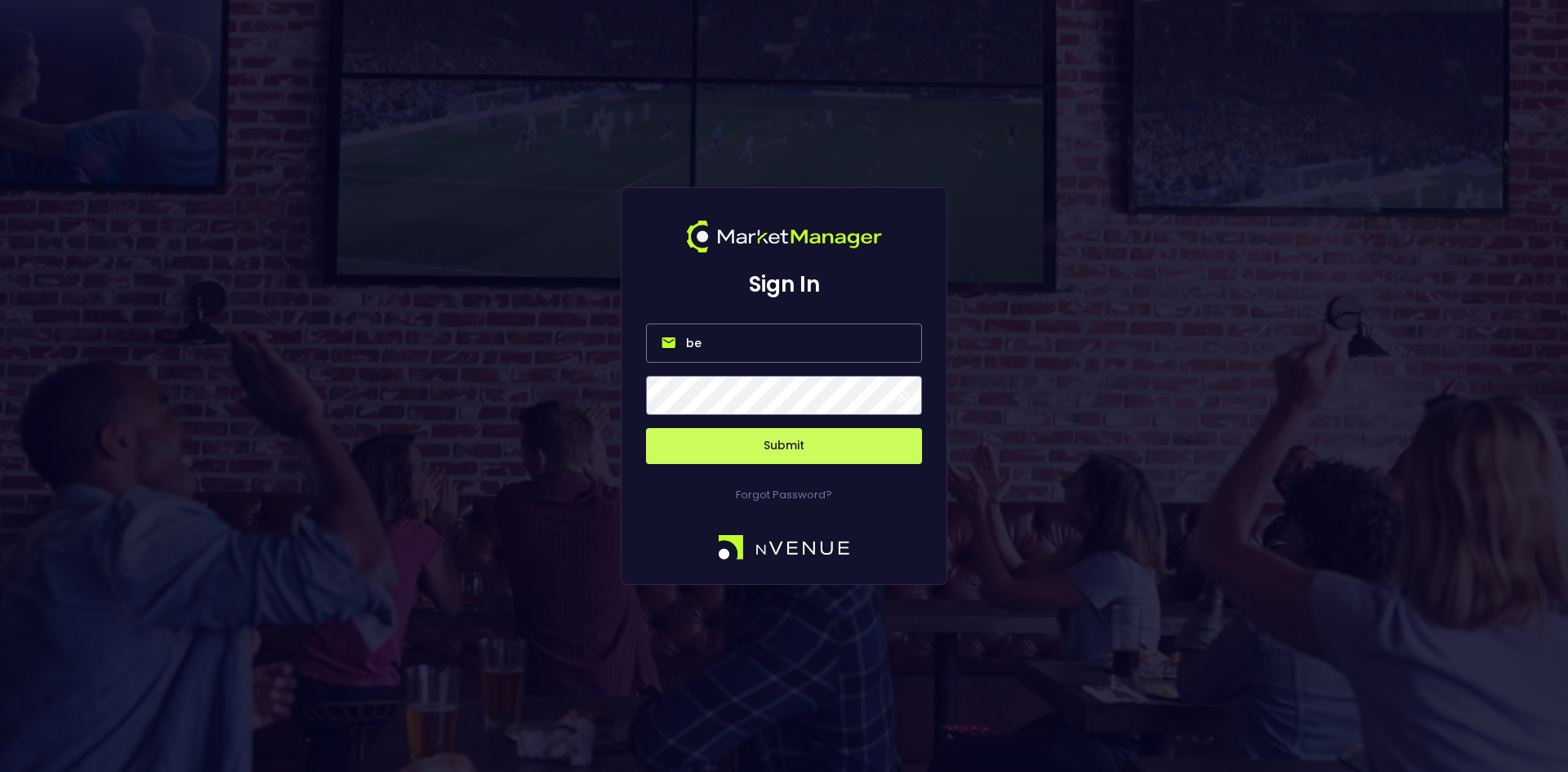
type input "b"
click at [770, 337] on input "email" at bounding box center [784, 343] width 276 height 39
click at [696, 348] on input "email" at bounding box center [784, 343] width 276 height 39
paste input "[EMAIL_ADDRESS][DOMAIN_NAME]"
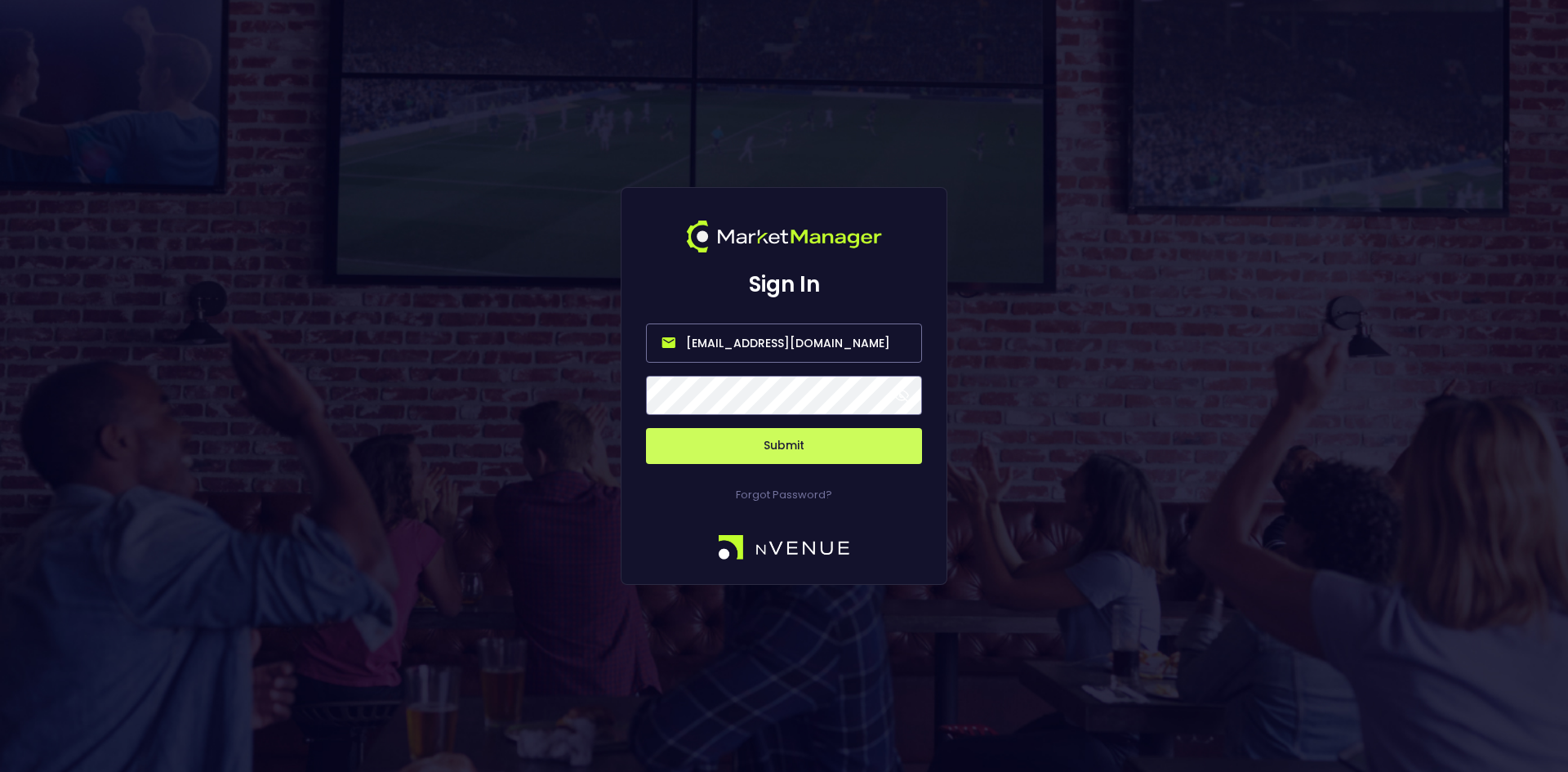
type input "[EMAIL_ADDRESS][DOMAIN_NAME]"
click at [646, 428] on button "Submit" at bounding box center [784, 446] width 276 height 36
